Goal: Information Seeking & Learning: Learn about a topic

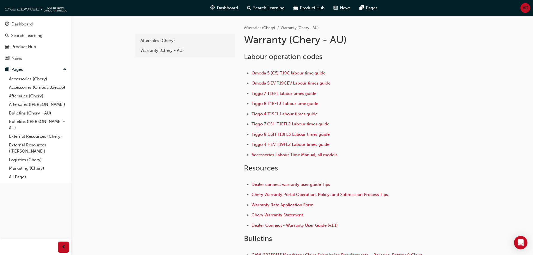
click at [146, 133] on div "adc209a2-71ec-4c54-84ea-3c8fd4aa636f Aftersales (Chery) Warranty (Chery - AU)" at bounding box center [184, 158] width 101 height 284
click at [138, 173] on div "adc209a2-71ec-4c54-84ea-3c8fd4aa636f Aftersales (Chery) Warranty (Chery - AU)" at bounding box center [184, 158] width 101 height 284
click at [42, 106] on link "Aftersales ([PERSON_NAME])" at bounding box center [38, 104] width 62 height 9
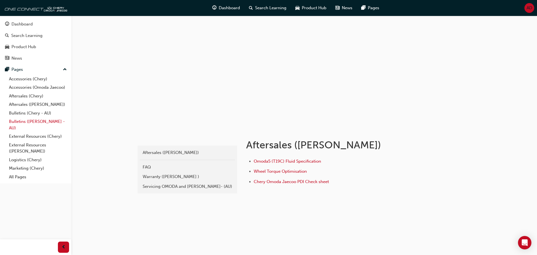
click at [44, 124] on link "Bulletins ([PERSON_NAME] - AU)" at bounding box center [38, 124] width 62 height 15
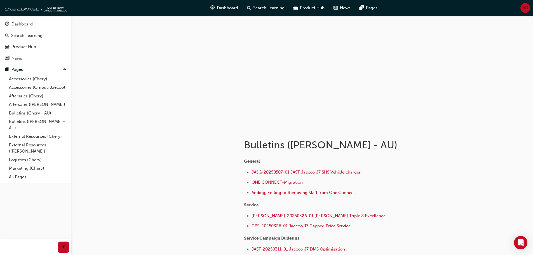
click at [183, 145] on div at bounding box center [184, 206] width 101 height 159
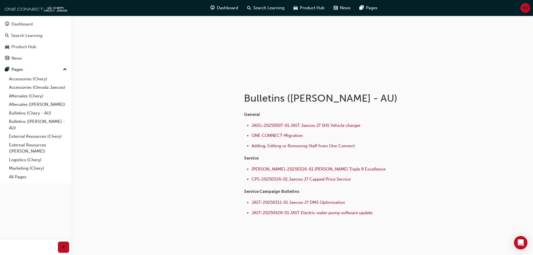
scroll to position [56, 0]
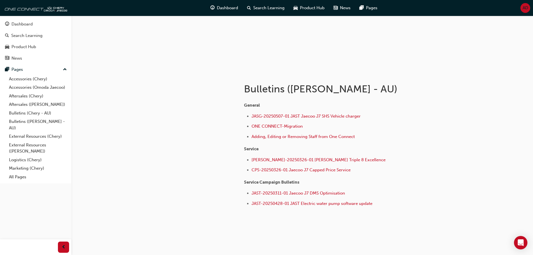
drag, startPoint x: 140, startPoint y: 130, endPoint x: 150, endPoint y: 124, distance: 10.9
click at [140, 129] on div at bounding box center [184, 151] width 101 height 159
click at [218, 143] on div at bounding box center [184, 151] width 101 height 159
